Goal: Task Accomplishment & Management: Use online tool/utility

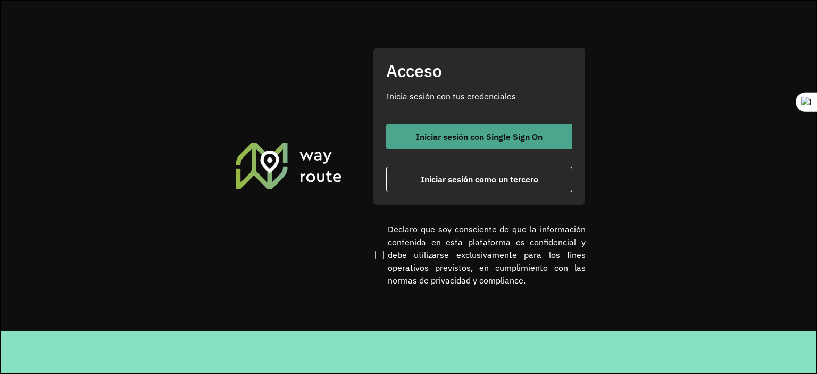
click at [479, 138] on span "Iniciar sesión con Single Sign On" at bounding box center [479, 136] width 127 height 9
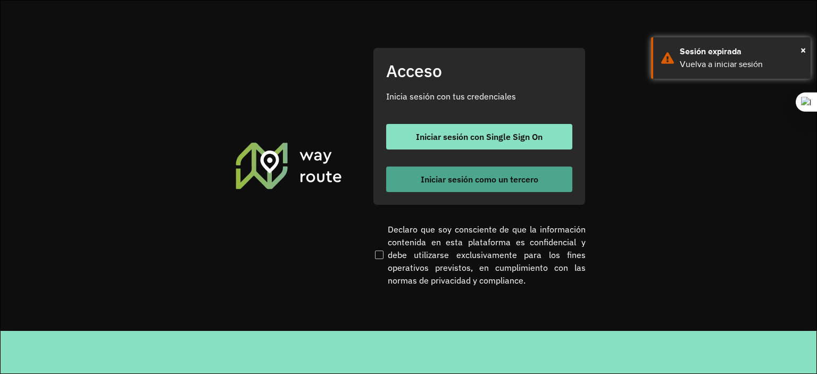
click at [470, 168] on button "Iniciar sesión como un tercero" at bounding box center [479, 179] width 186 height 26
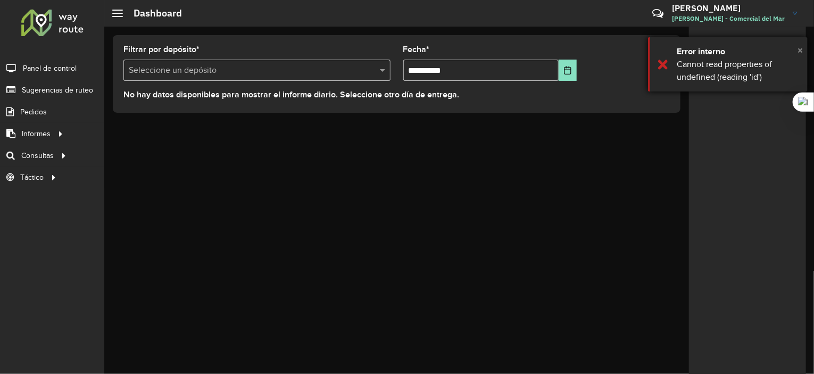
click at [799, 51] on span "×" at bounding box center [799, 50] width 5 height 12
click at [373, 71] on div at bounding box center [256, 70] width 267 height 13
click at [383, 69] on span at bounding box center [383, 70] width 13 height 13
click at [384, 72] on span at bounding box center [383, 70] width 13 height 13
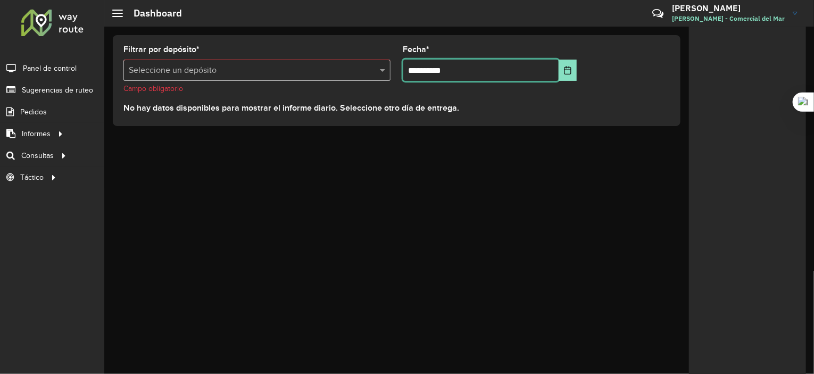
click at [462, 80] on input "**********" at bounding box center [481, 70] width 156 height 21
click at [54, 68] on span "Panel de control" at bounding box center [51, 68] width 56 height 11
click at [225, 68] on input "text" at bounding box center [246, 70] width 235 height 13
click at [379, 70] on span at bounding box center [383, 70] width 13 height 13
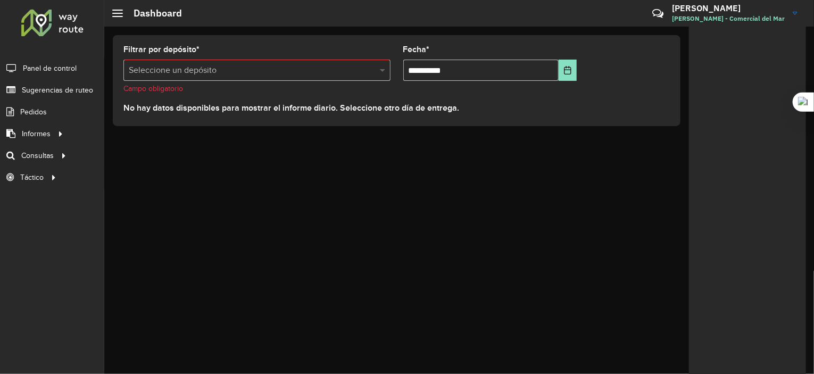
click at [380, 70] on span at bounding box center [383, 70] width 13 height 13
click at [379, 70] on span at bounding box center [383, 70] width 13 height 13
click at [432, 72] on input "**********" at bounding box center [481, 70] width 156 height 21
drag, startPoint x: 200, startPoint y: 66, endPoint x: 260, endPoint y: 78, distance: 61.2
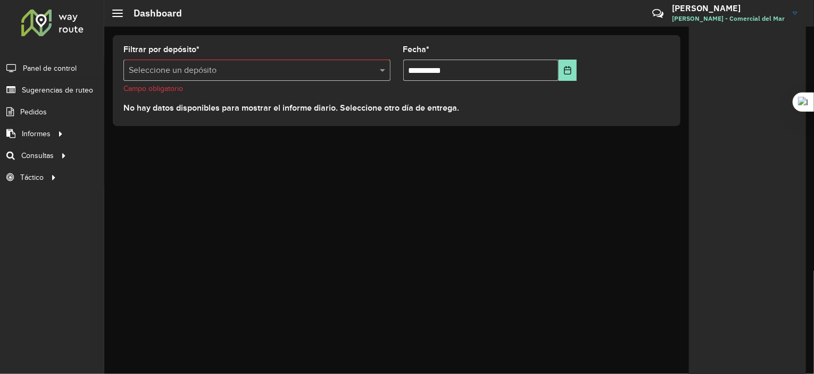
click at [200, 66] on input "text" at bounding box center [246, 70] width 235 height 13
click at [185, 54] on label "Filtrar por depósito *" at bounding box center [161, 49] width 76 height 13
click at [121, 11] on div at bounding box center [117, 13] width 11 height 7
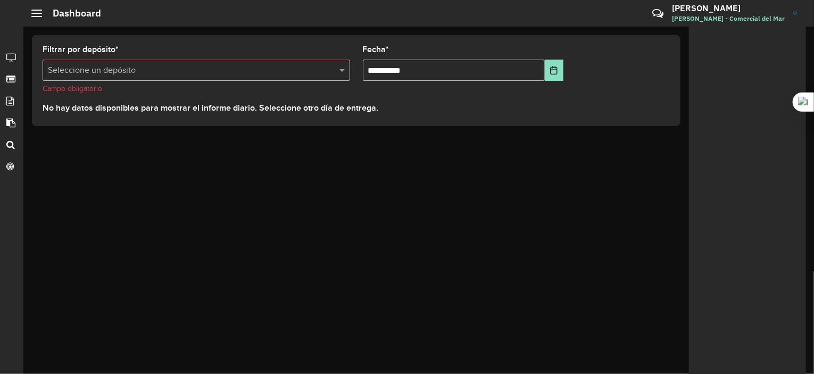
click at [39, 13] on span at bounding box center [36, 13] width 11 height 1
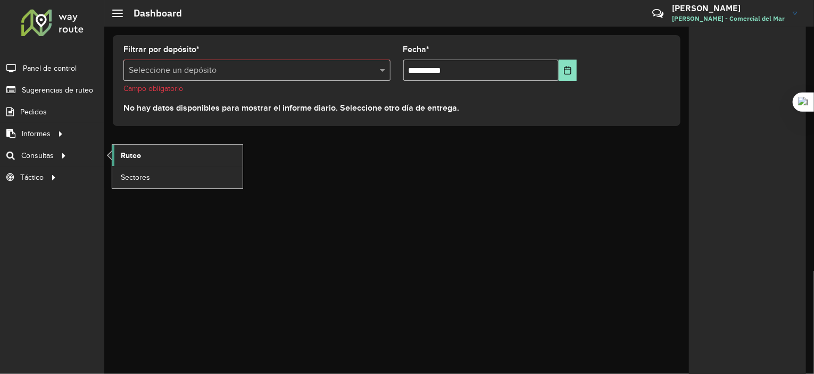
click at [138, 152] on span "Ruteo" at bounding box center [131, 155] width 20 height 11
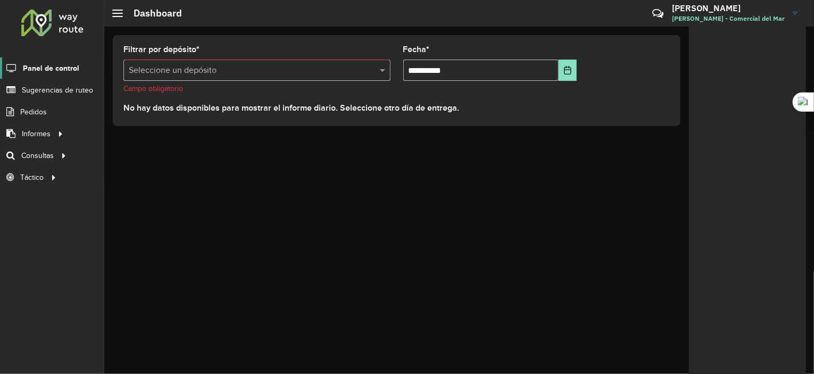
click at [64, 71] on span "Panel de control" at bounding box center [51, 68] width 56 height 11
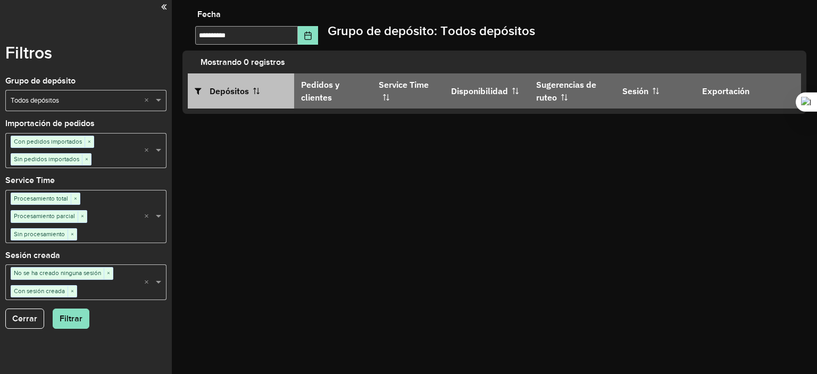
click at [225, 95] on th "Depósitos" at bounding box center [241, 90] width 106 height 35
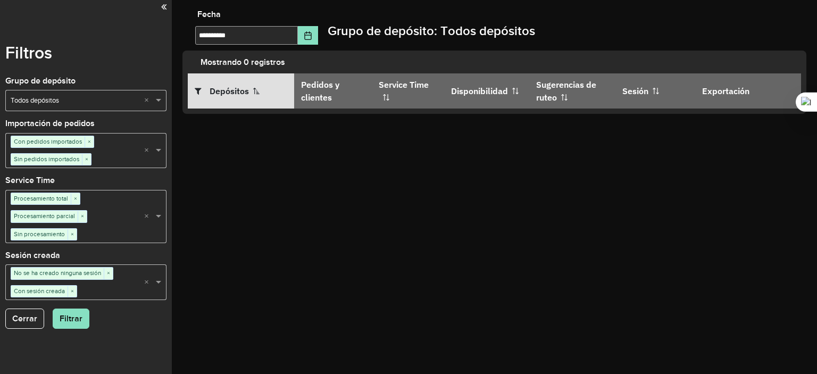
click at [221, 99] on th "Depósitos" at bounding box center [241, 90] width 106 height 35
click at [32, 321] on button "Cerrar" at bounding box center [24, 318] width 39 height 20
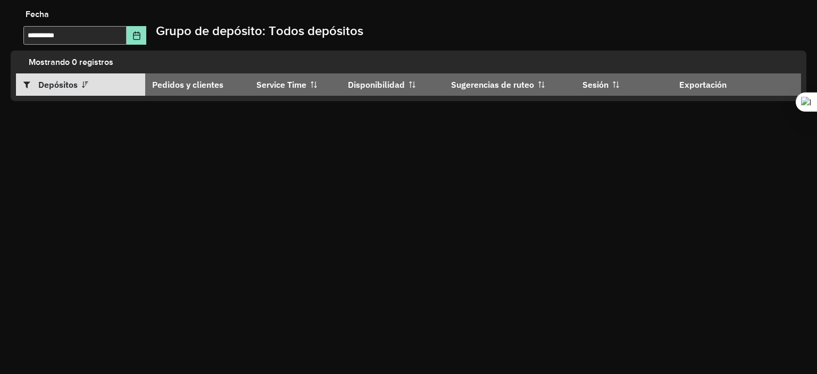
click at [92, 87] on th "Depósitos" at bounding box center [80, 84] width 129 height 22
click at [141, 38] on icon "Choose Date" at bounding box center [136, 35] width 9 height 9
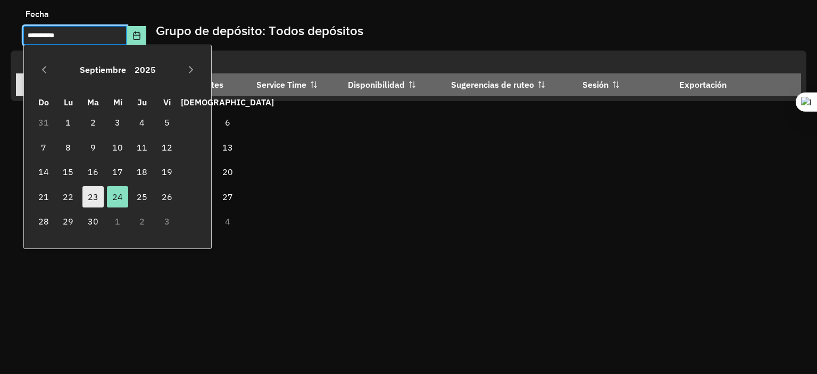
click at [94, 197] on span "23" at bounding box center [92, 196] width 21 height 21
type input "**********"
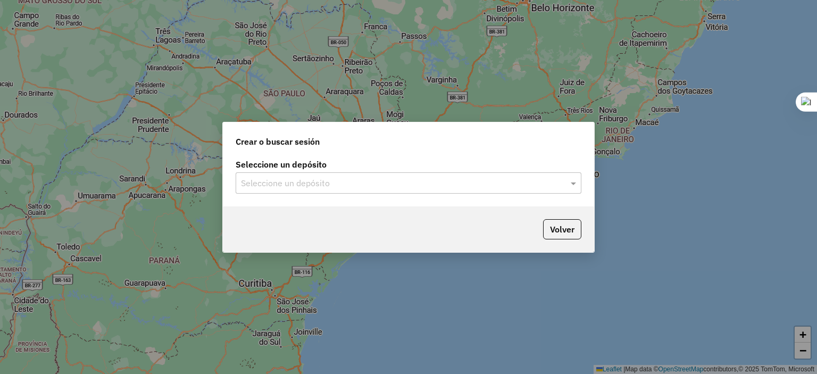
click at [297, 181] on input "text" at bounding box center [398, 183] width 314 height 13
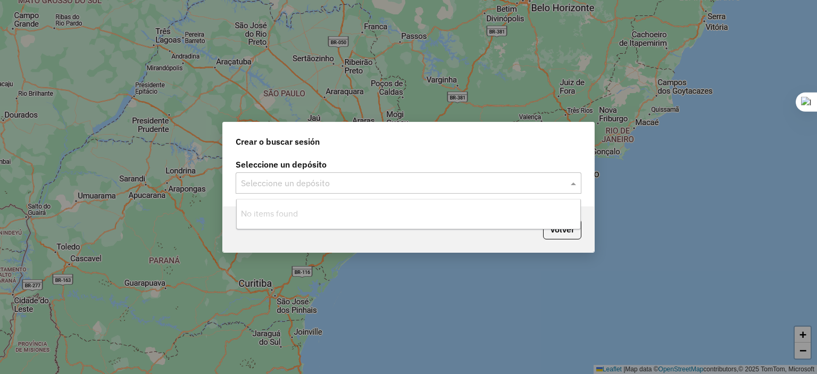
click at [297, 181] on input "text" at bounding box center [398, 183] width 314 height 13
click at [325, 192] on div "Seleccione un depósito" at bounding box center [409, 182] width 346 height 21
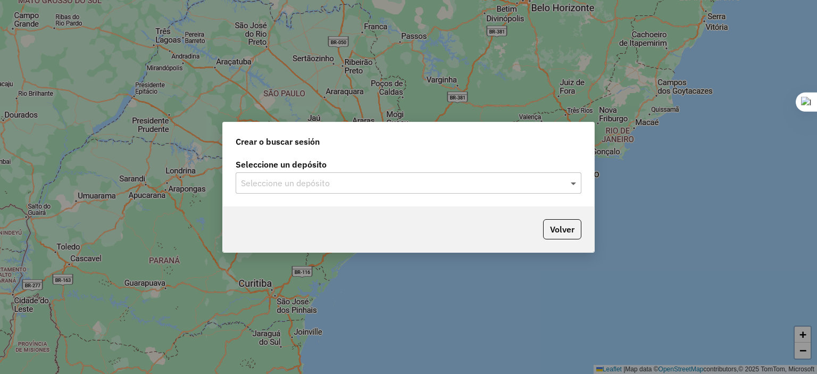
click at [578, 188] on span at bounding box center [574, 183] width 13 height 13
click at [574, 186] on span at bounding box center [574, 183] width 13 height 13
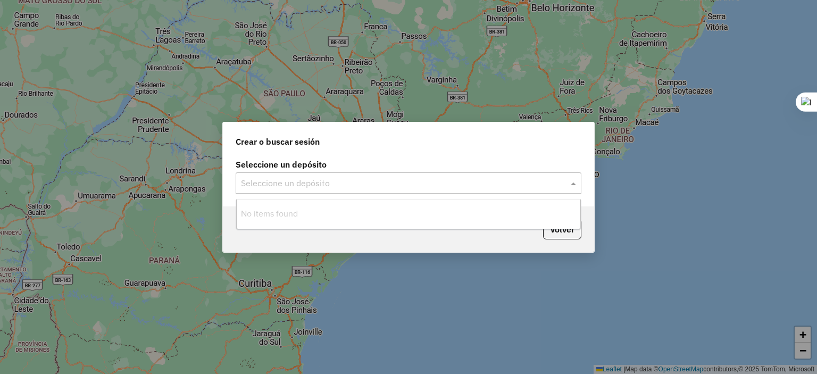
click at [565, 242] on div "Volver" at bounding box center [408, 229] width 371 height 46
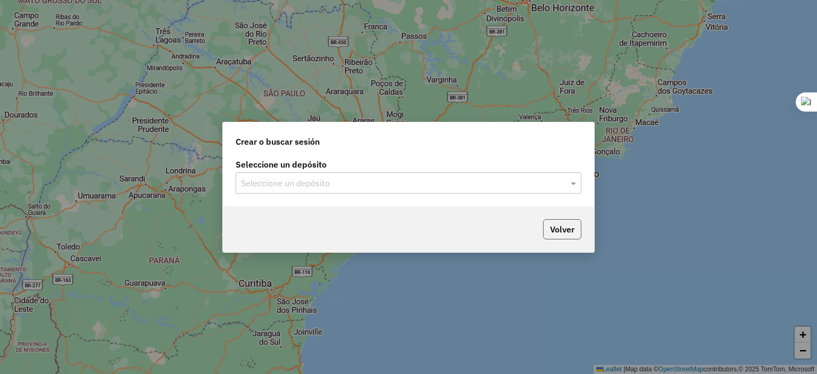
click at [564, 232] on button "Volver" at bounding box center [562, 229] width 38 height 20
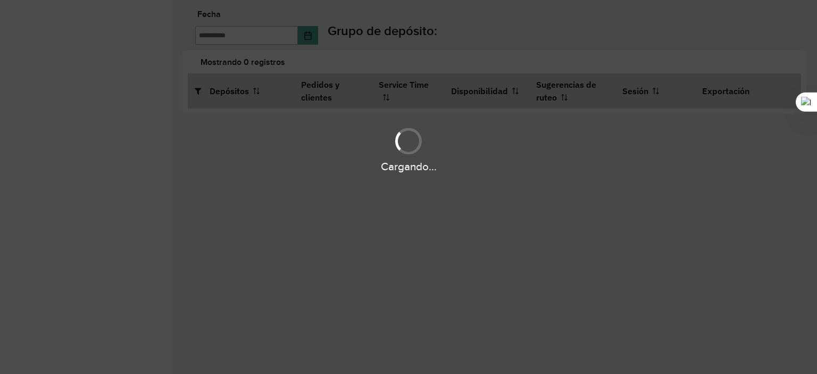
type input "**********"
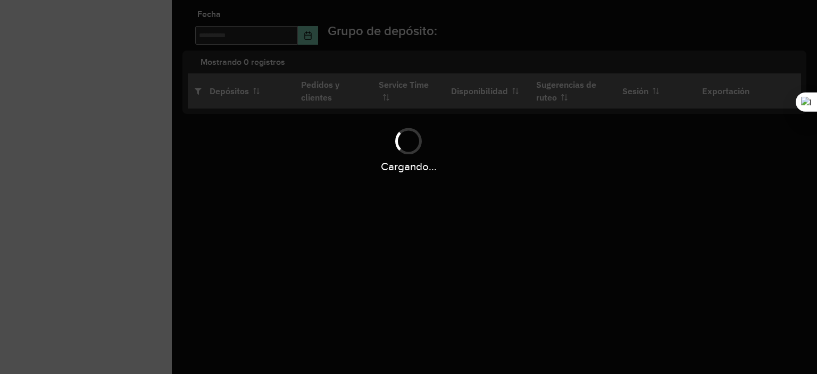
type input "**********"
